Goal: Task Accomplishment & Management: Use online tool/utility

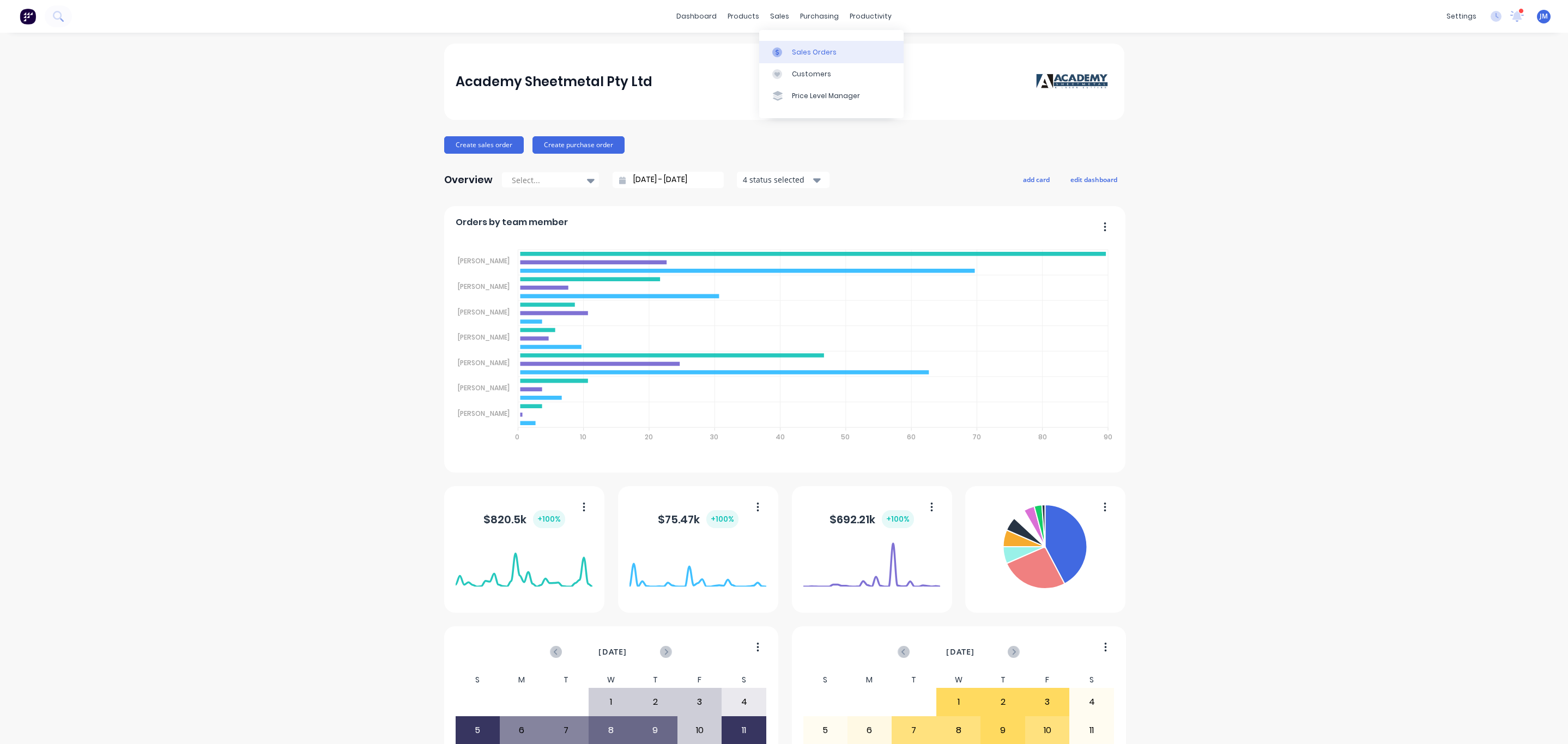
click at [788, 46] on link "Sales Orders" at bounding box center [831, 52] width 145 height 22
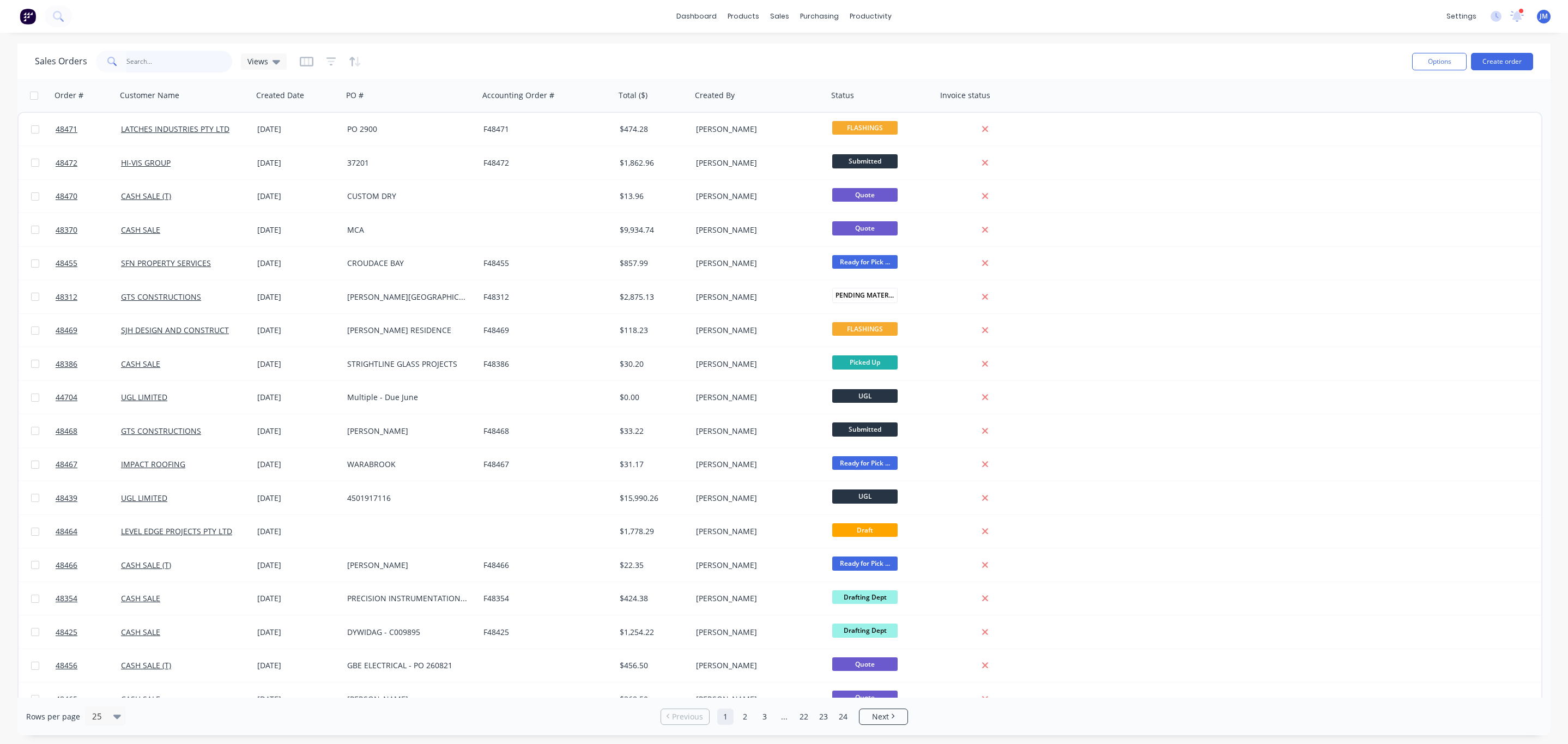
click at [204, 61] on input "text" at bounding box center [179, 62] width 106 height 22
type input "48022"
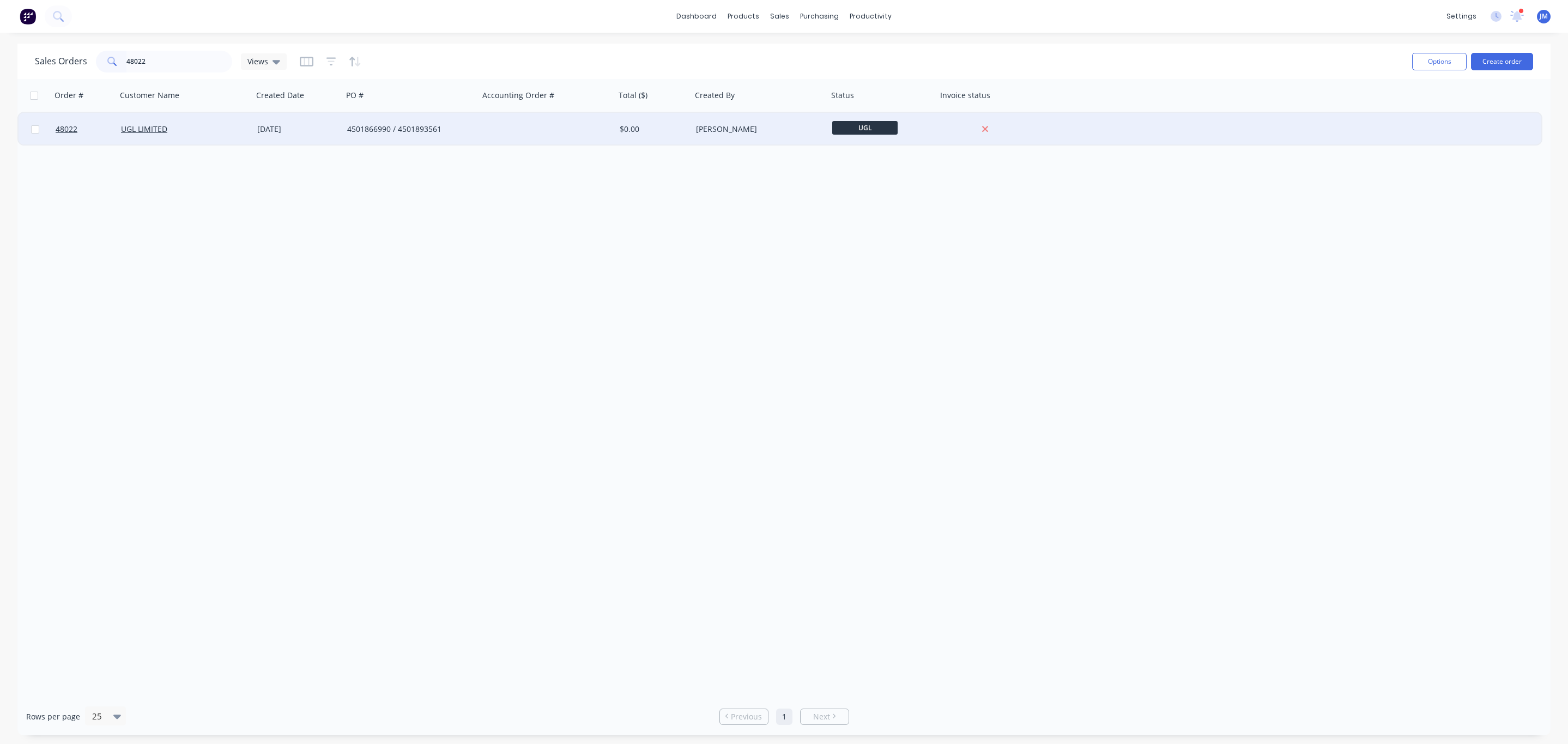
click at [229, 126] on div "UGL LIMITED" at bounding box center [181, 129] width 121 height 11
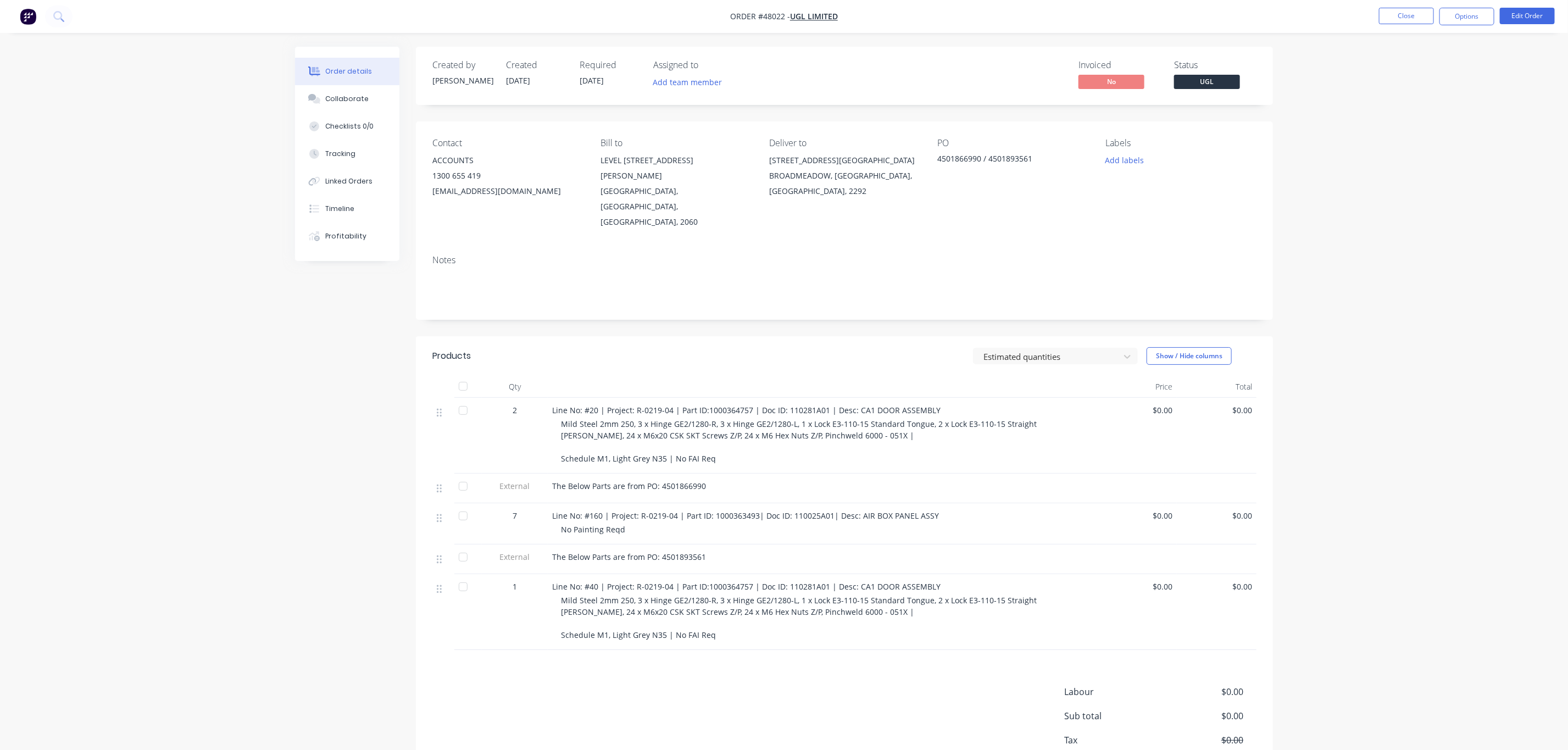
click at [1483, 5] on nav "Order #48022 - UGL LIMITED Close Options Edit Order" at bounding box center [784, 16] width 1568 height 33
click at [1471, 22] on button "Options" at bounding box center [1467, 16] width 55 height 18
click at [1415, 158] on div "Delivery Docket" at bounding box center [1434, 154] width 101 height 16
click at [1398, 132] on div "Custom" at bounding box center [1434, 132] width 101 height 16
click at [1422, 103] on div "Without pricing" at bounding box center [1434, 110] width 101 height 16
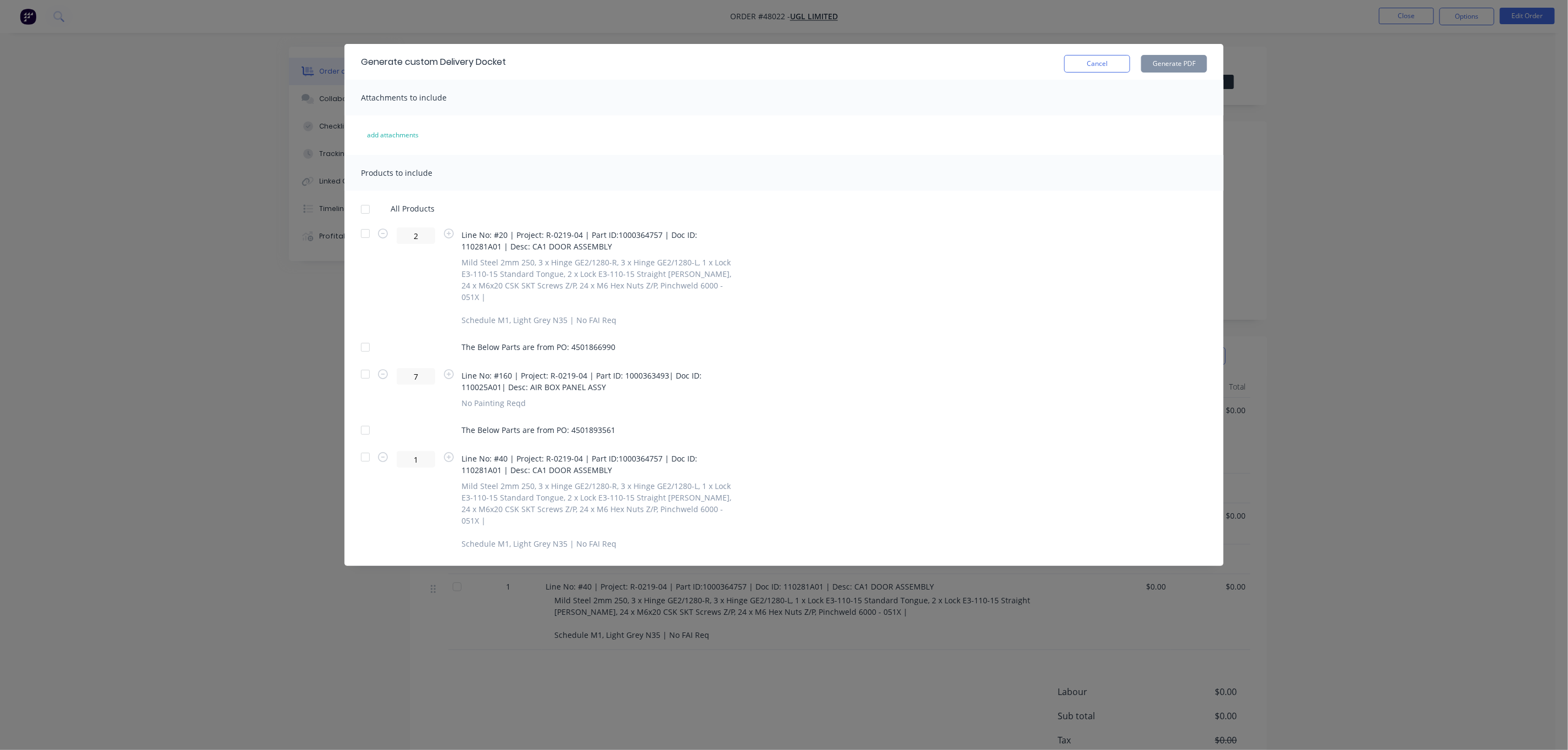
click at [361, 363] on div at bounding box center [366, 375] width 22 height 22
click at [384, 369] on icon "button" at bounding box center [382, 374] width 10 height 10
click at [382, 369] on icon "button" at bounding box center [382, 374] width 10 height 10
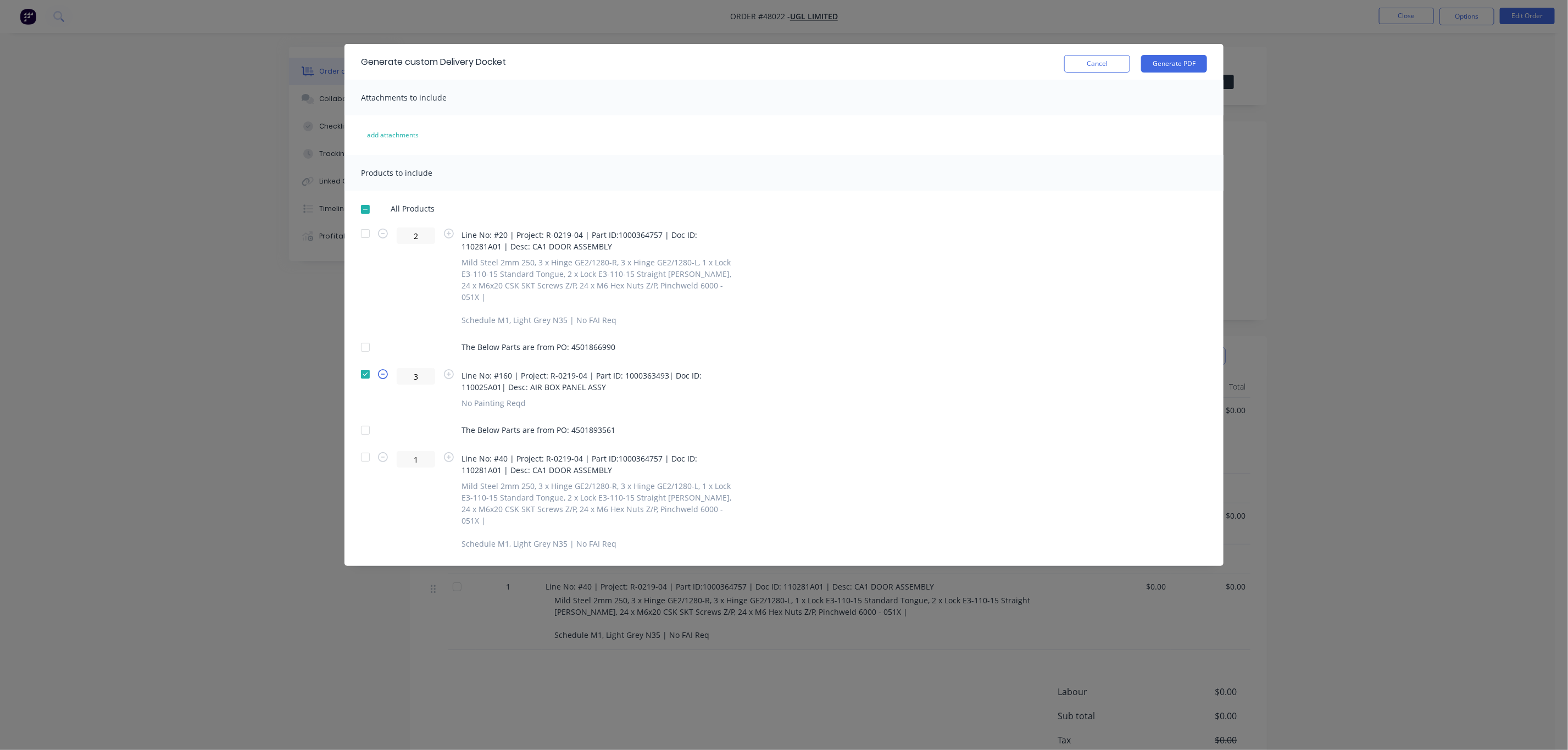
click at [382, 369] on icon "button" at bounding box center [382, 374] width 10 height 10
click at [381, 369] on icon "button" at bounding box center [382, 374] width 10 height 10
type input "1"
click at [1184, 59] on button "Generate PDF" at bounding box center [1174, 64] width 66 height 18
click at [1085, 63] on button "Cancel" at bounding box center [1097, 64] width 66 height 18
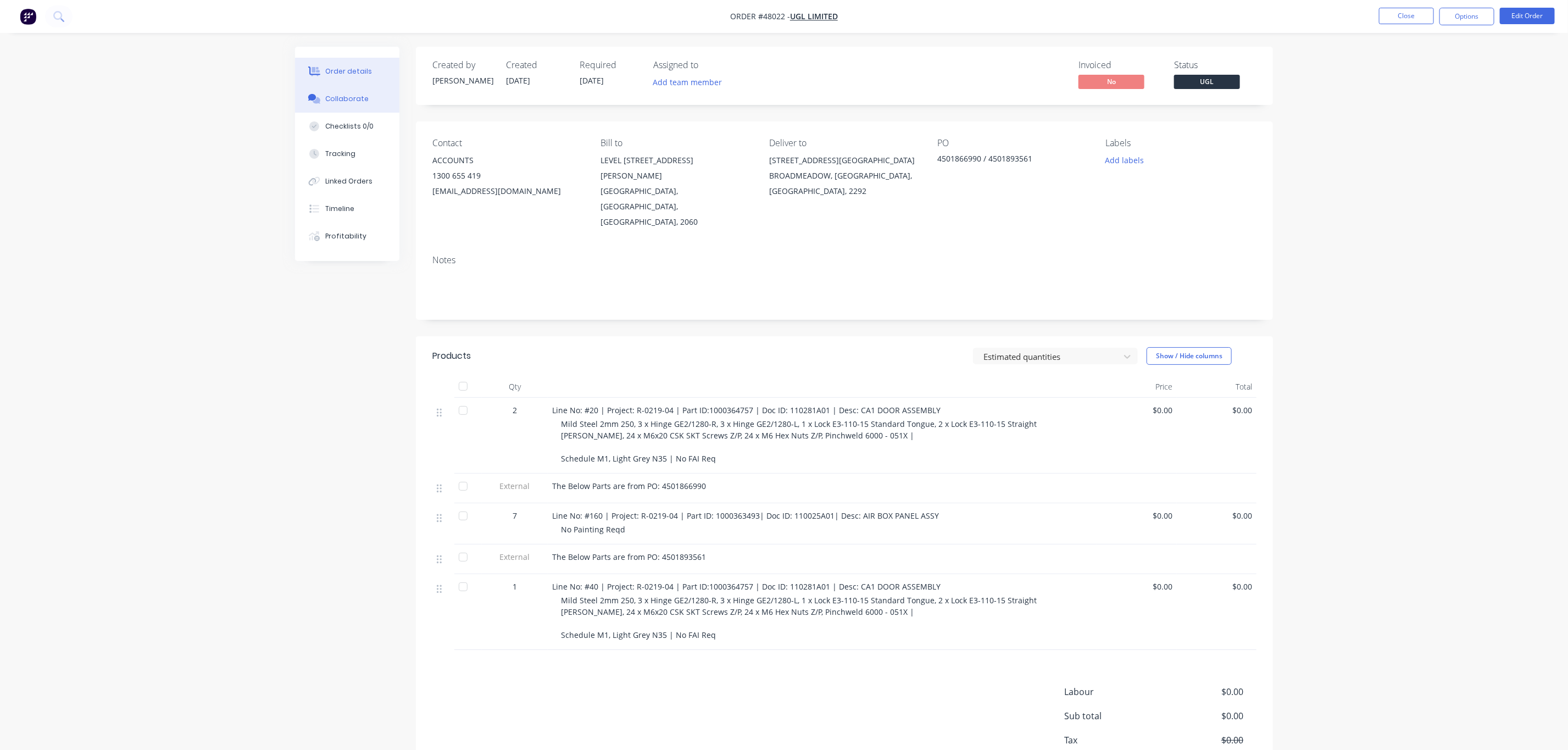
click at [343, 92] on button "Collaborate" at bounding box center [347, 99] width 104 height 28
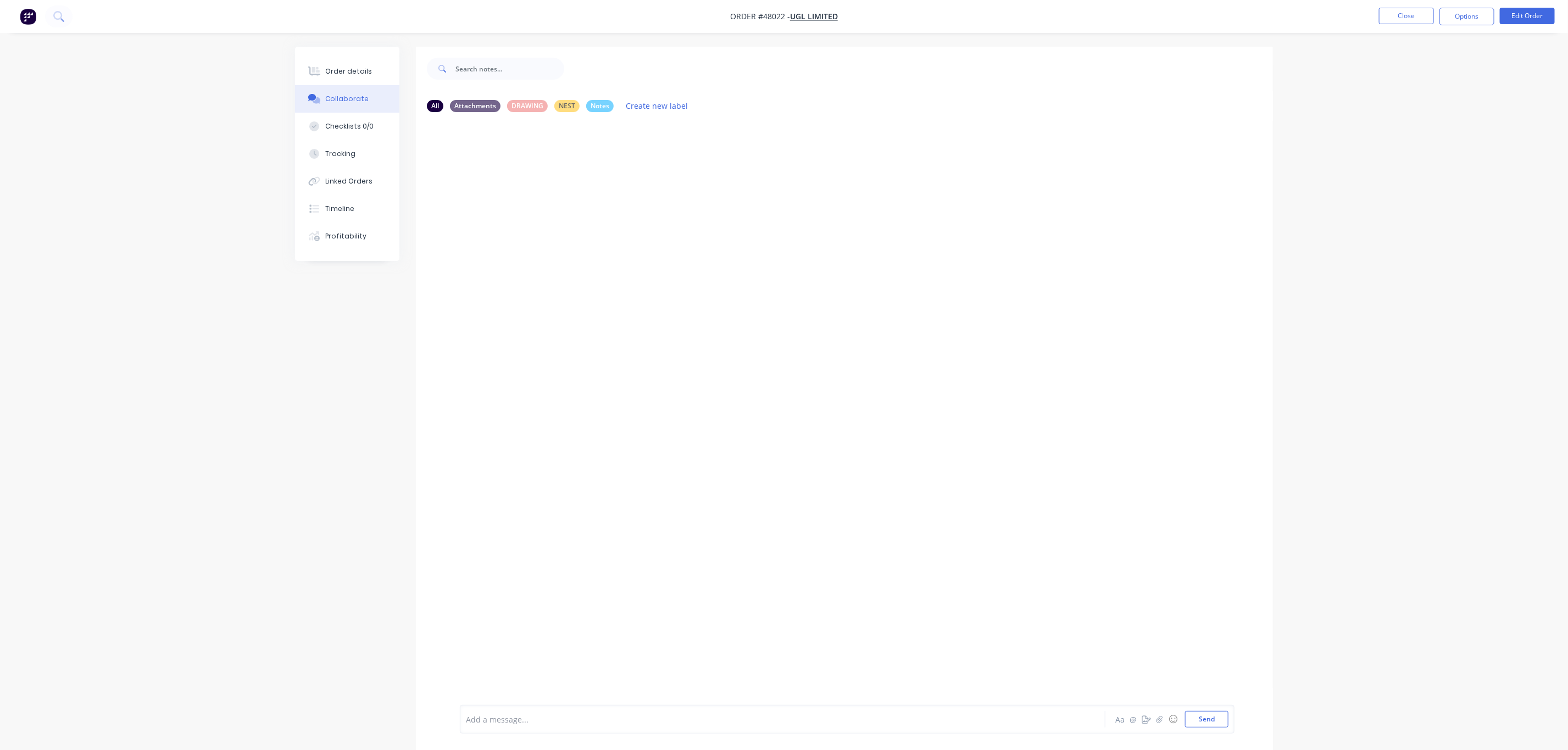
click at [575, 715] on div at bounding box center [752, 720] width 572 height 12
click at [342, 68] on div "Order details" at bounding box center [349, 71] width 47 height 10
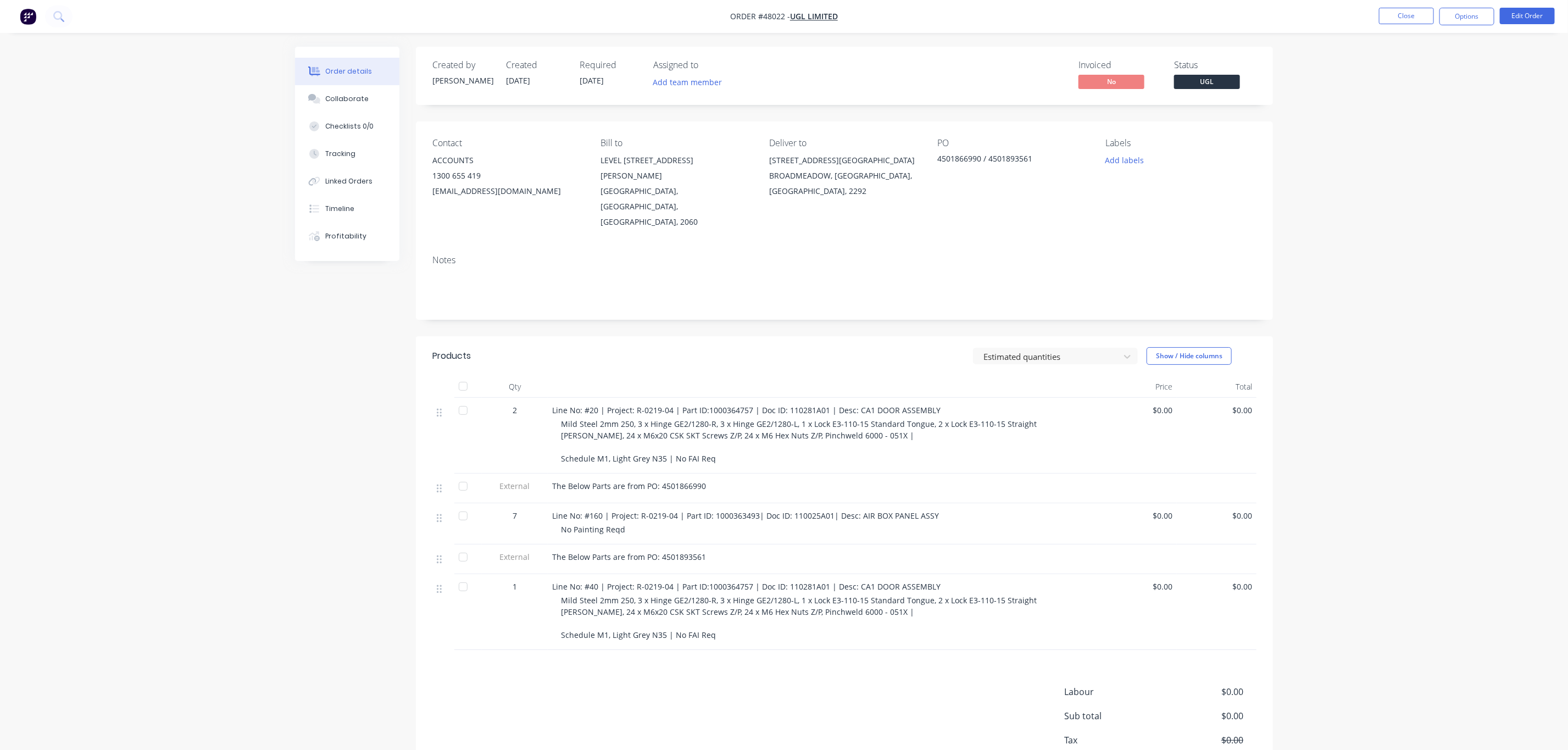
click at [960, 480] on div "The Below Parts are from PO: 4501866990" at bounding box center [822, 486] width 541 height 12
click at [1389, 12] on button "Close" at bounding box center [1407, 16] width 55 height 16
